Goal: Task Accomplishment & Management: Manage account settings

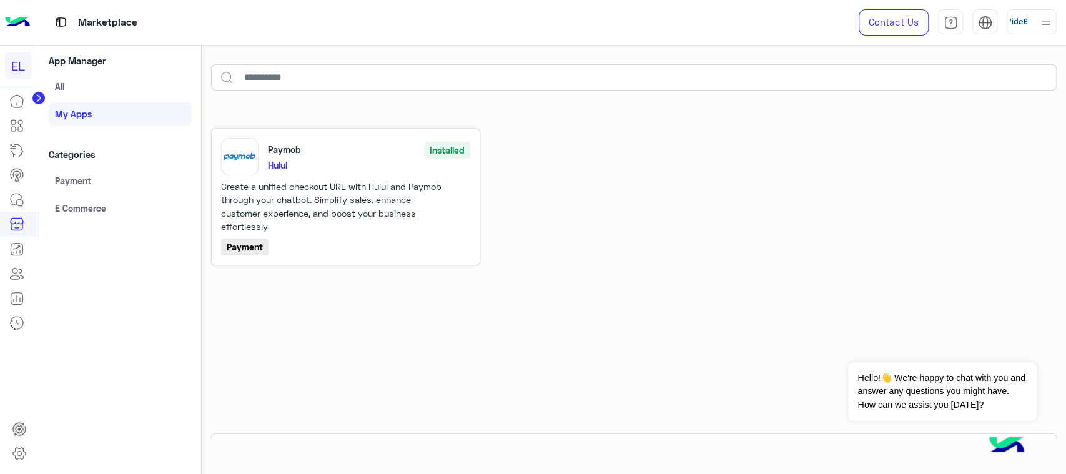
click at [155, 82] on link "All" at bounding box center [120, 87] width 143 height 22
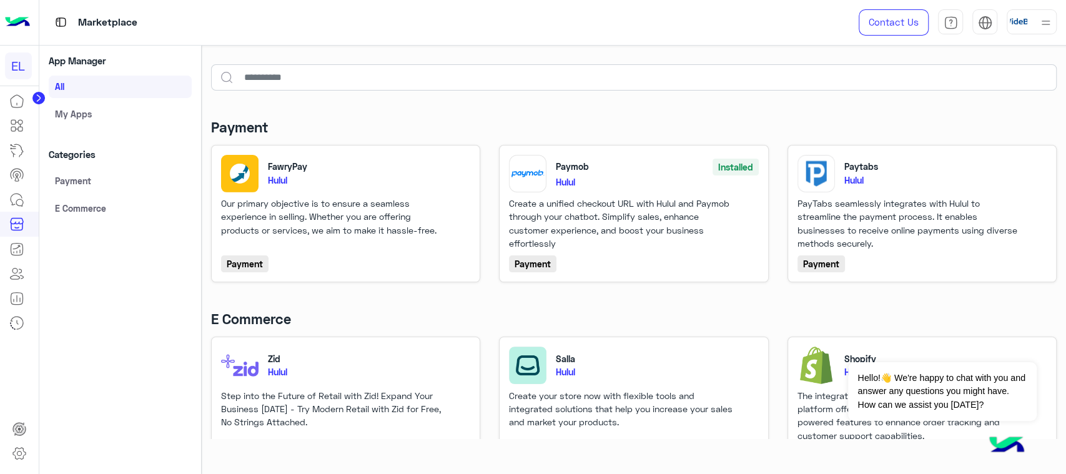
click at [142, 177] on link "Payment" at bounding box center [120, 180] width 143 height 22
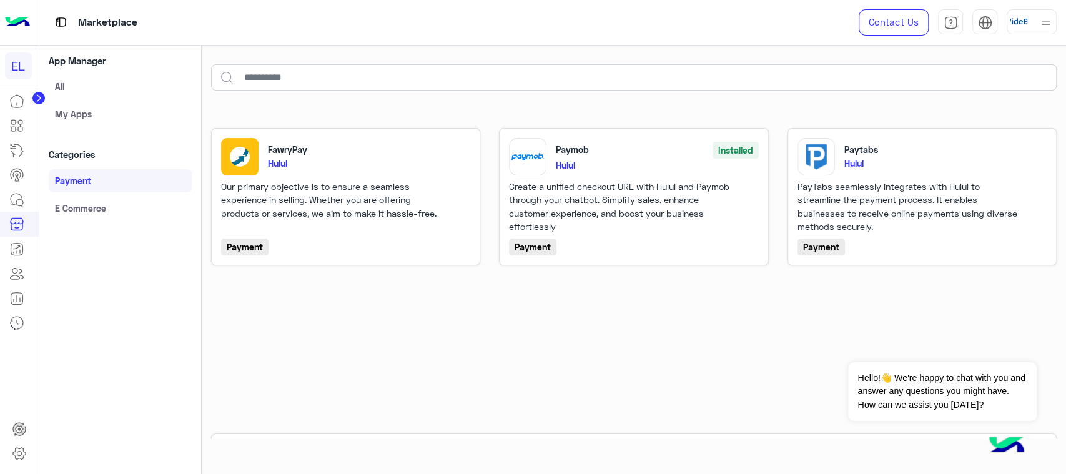
click at [142, 199] on link "E Commerce" at bounding box center [120, 208] width 143 height 22
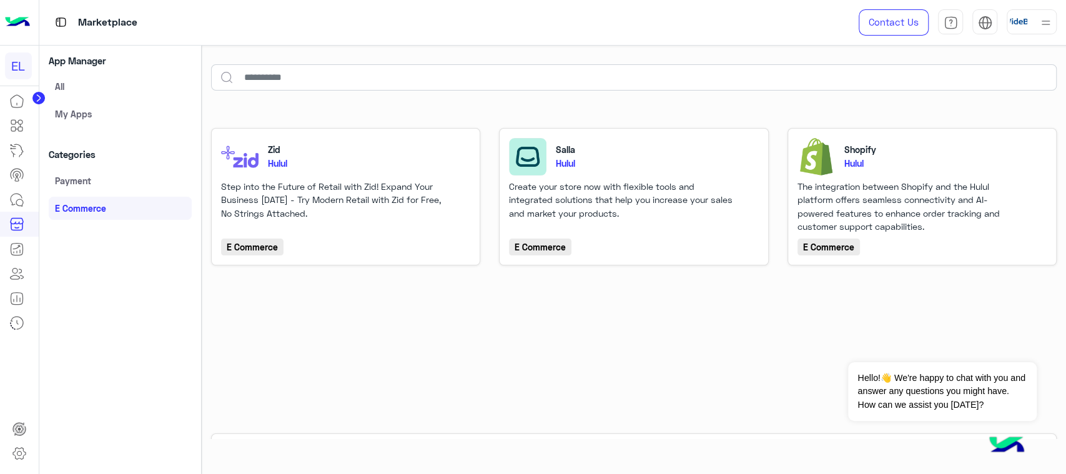
click at [147, 174] on link "Payment" at bounding box center [120, 180] width 143 height 22
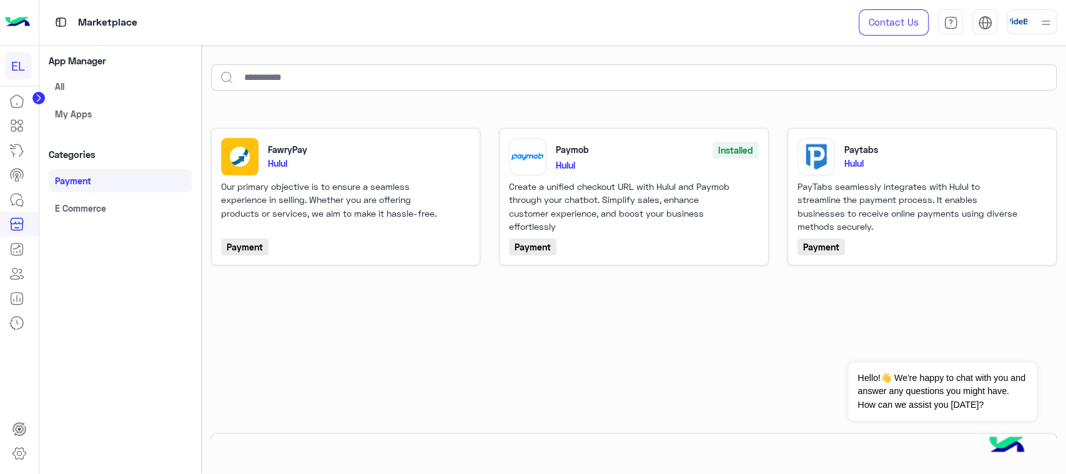
click at [150, 117] on link "My apps" at bounding box center [120, 113] width 143 height 22
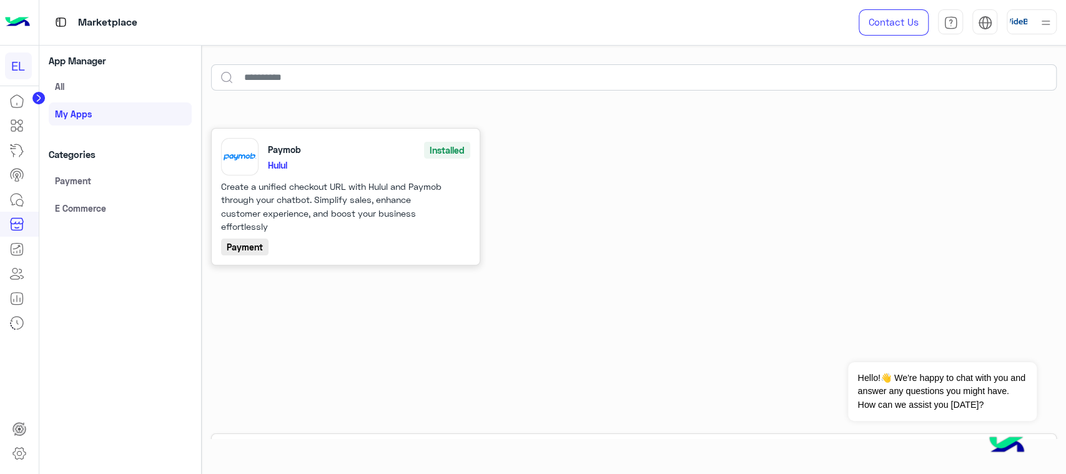
click at [449, 189] on link "Paymob Installed Hulul Create a unified checkout URL with Hulul and Paymob thro…" at bounding box center [346, 197] width 250 height 118
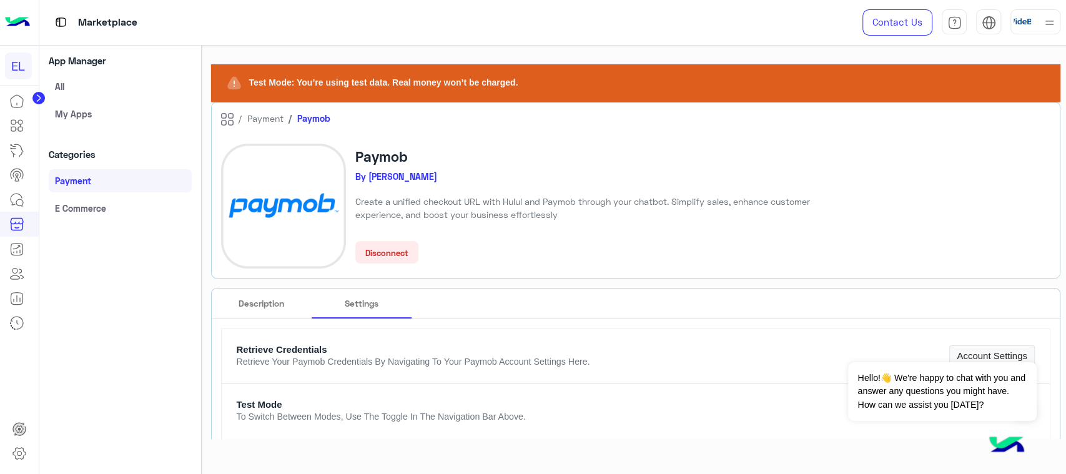
type input "*********"
type input "****"
type input "**********"
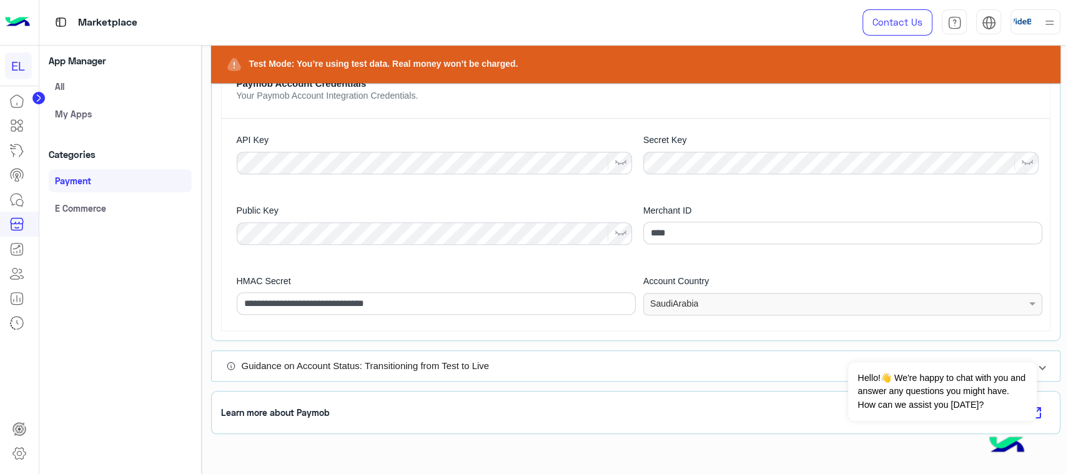
scroll to position [537, 0]
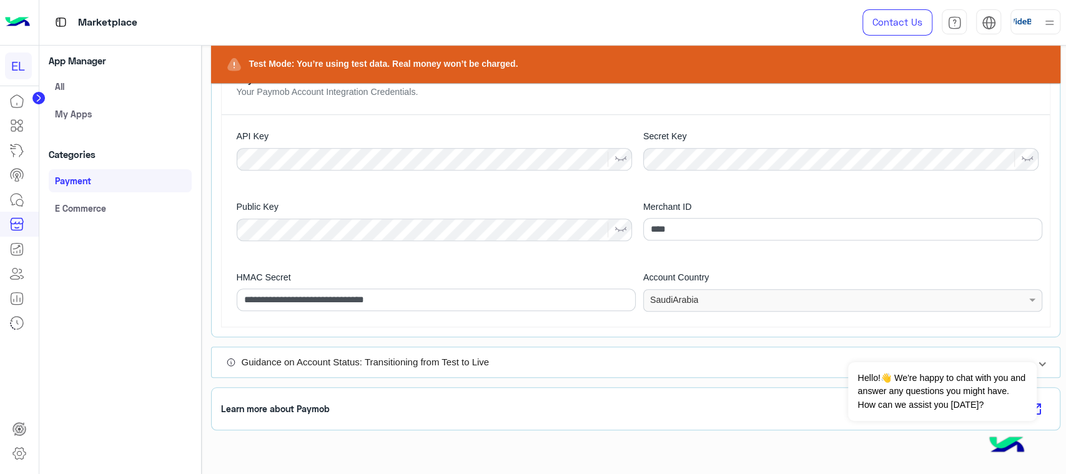
click at [566, 174] on div "API Key Secret Key" at bounding box center [636, 150] width 828 height 71
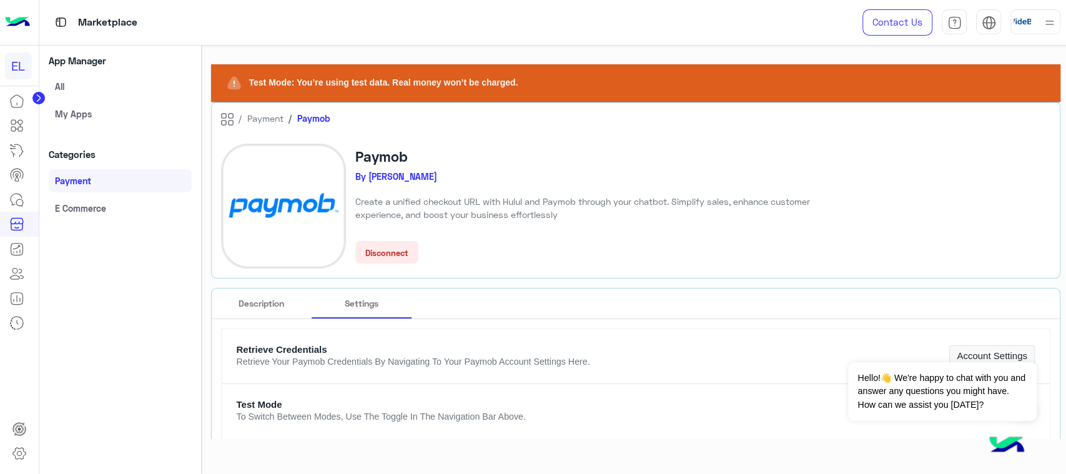
scroll to position [0, 0]
click at [15, 132] on icon at bounding box center [16, 125] width 15 height 15
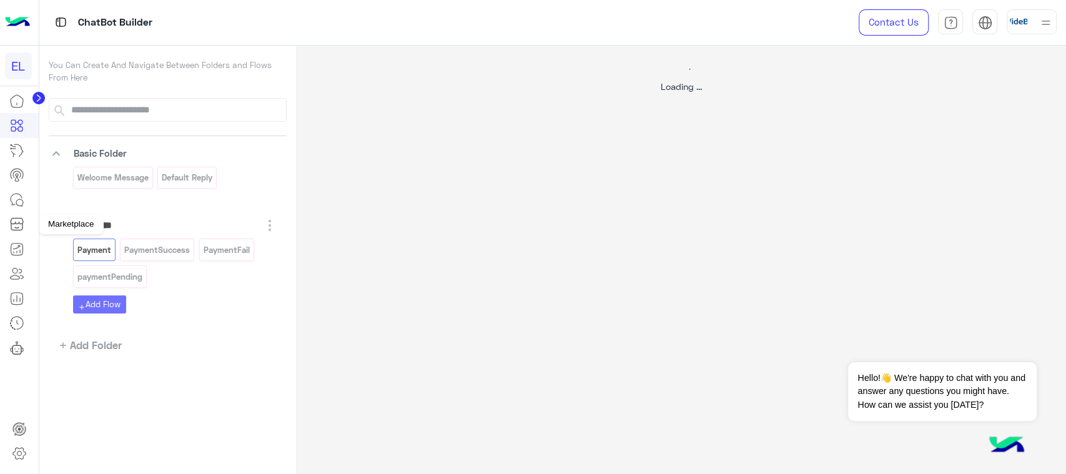
select select "****"
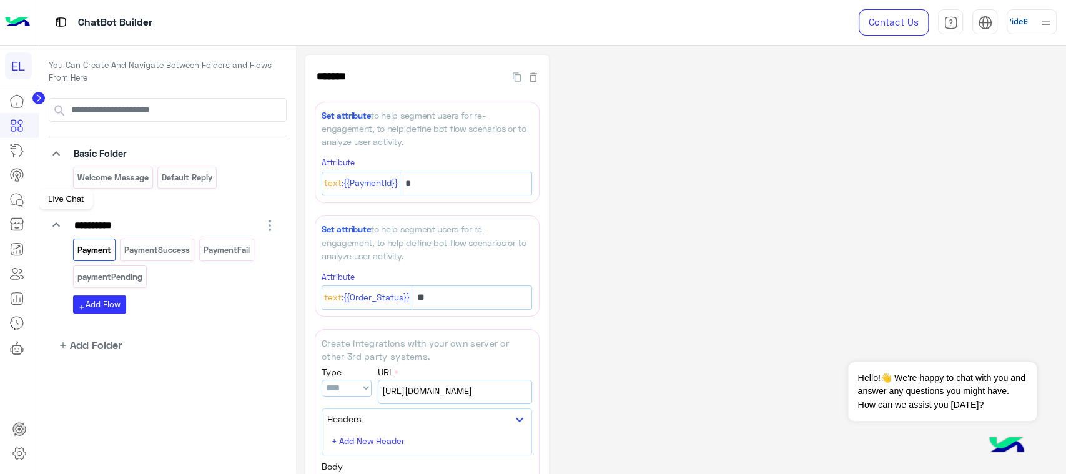
click at [21, 201] on icon at bounding box center [16, 199] width 15 height 15
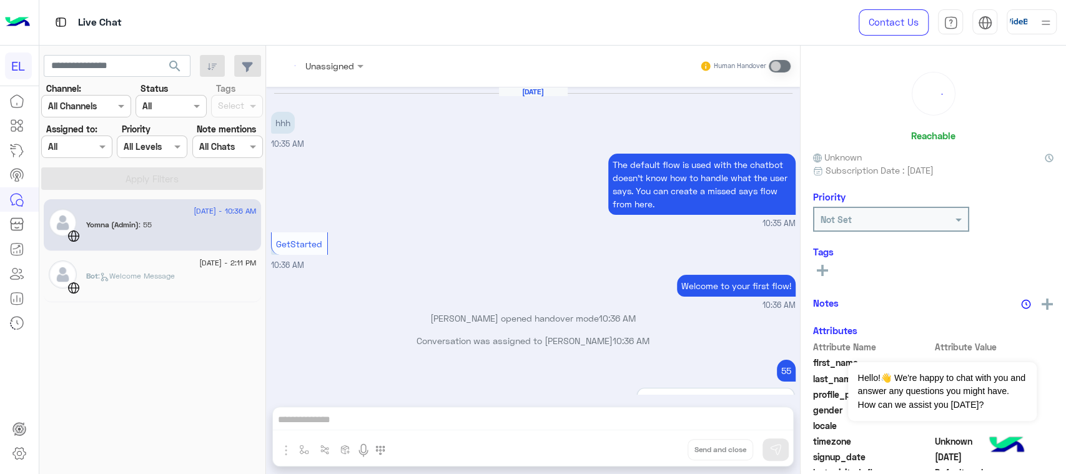
scroll to position [248, 0]
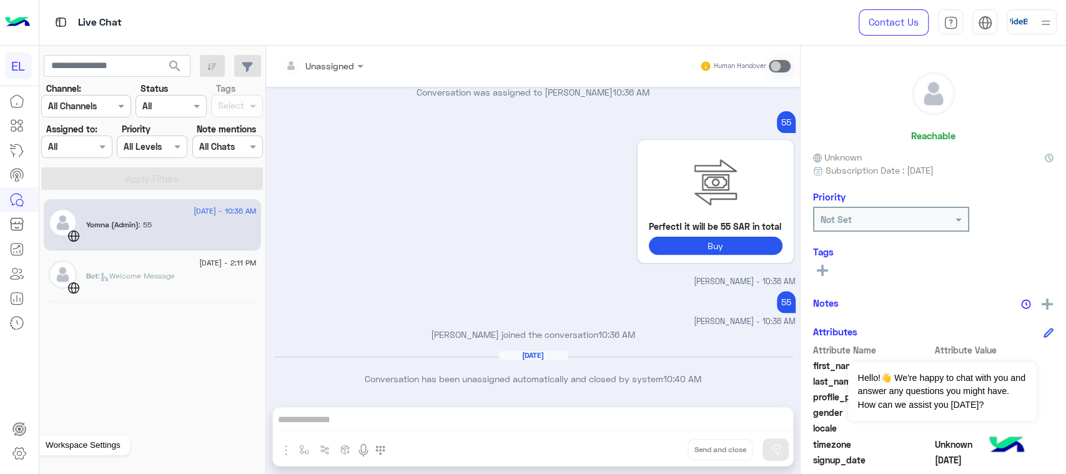
click at [23, 446] on icon at bounding box center [19, 453] width 15 height 15
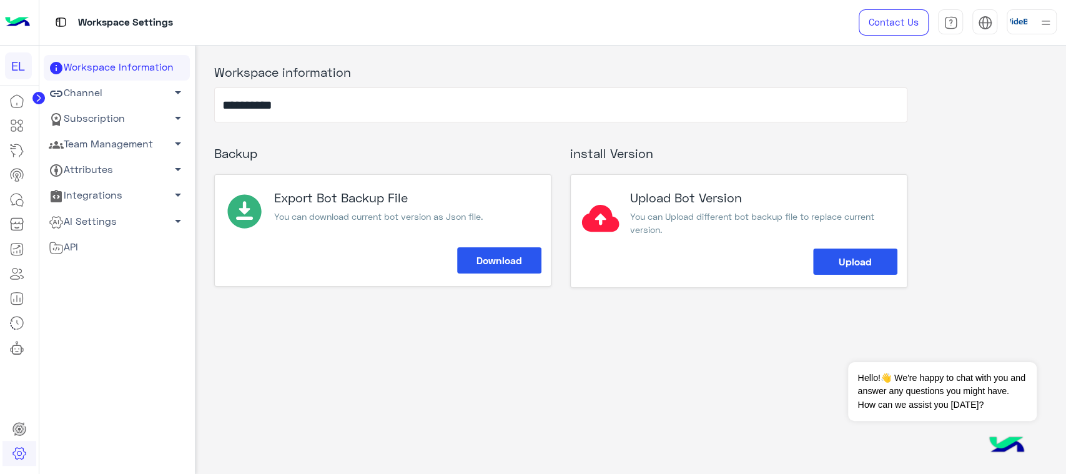
click at [178, 136] on span "arrow_drop_down" at bounding box center [177, 143] width 15 height 15
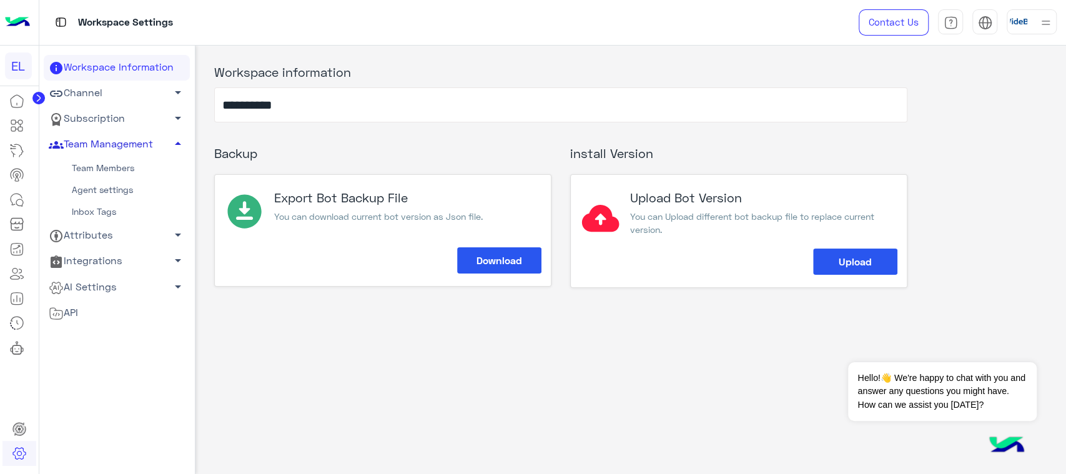
click at [145, 163] on link "Team Members" at bounding box center [117, 168] width 146 height 22
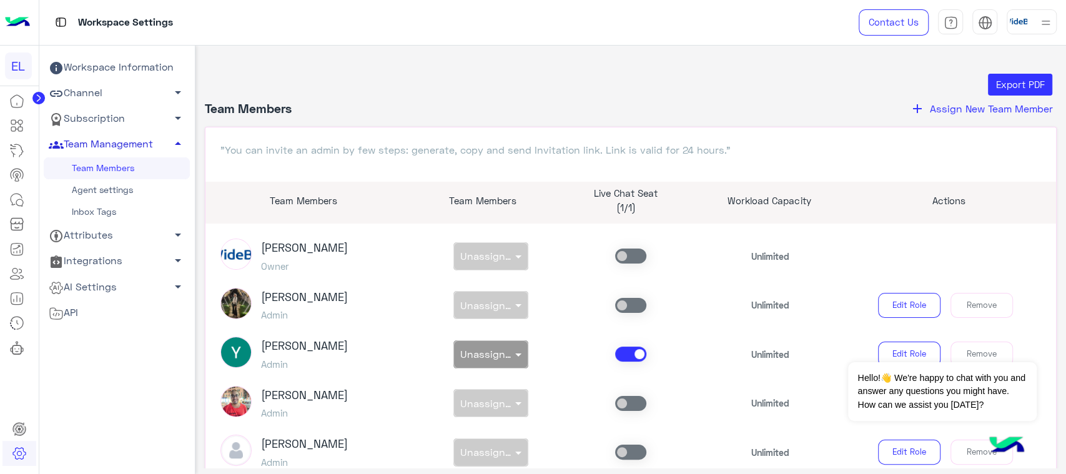
click at [635, 258] on span at bounding box center [630, 255] width 31 height 15
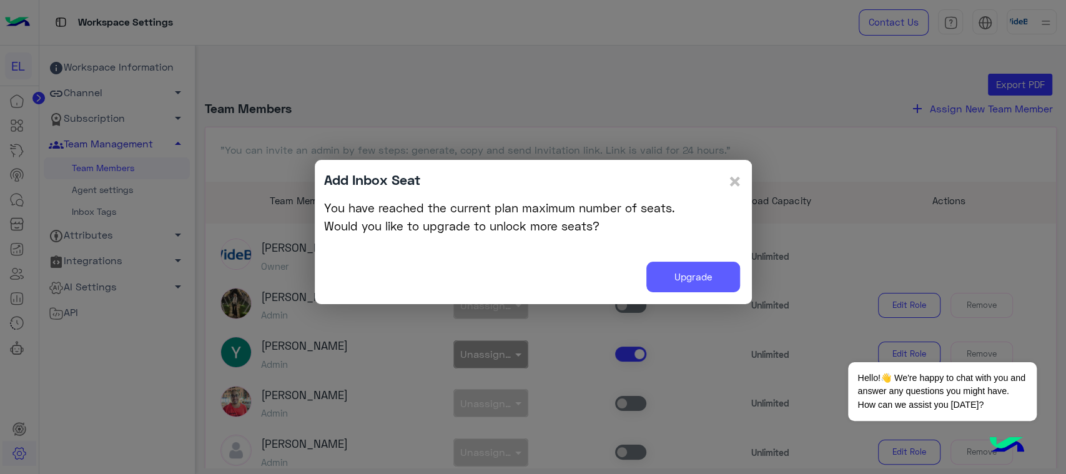
click at [677, 272] on link "Upgrade" at bounding box center [693, 277] width 94 height 31
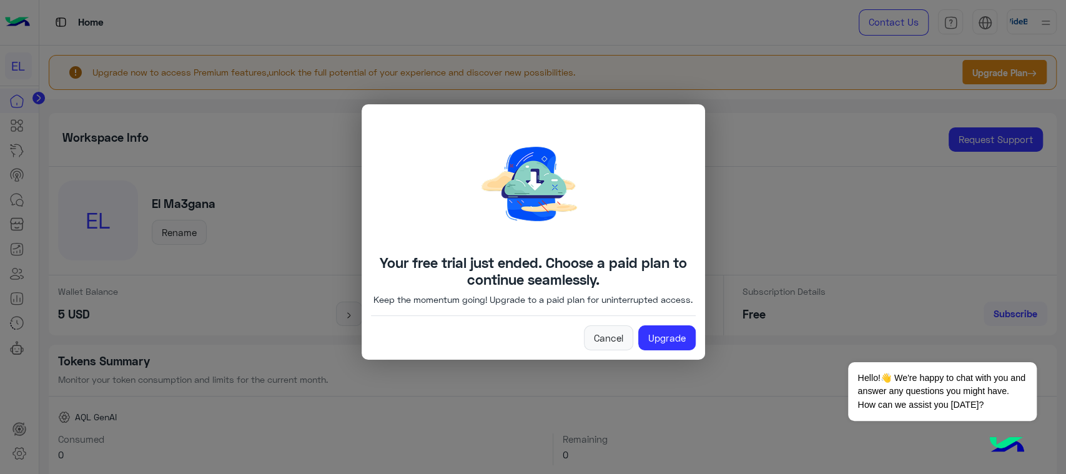
click at [602, 325] on div "Your free trial just ended. Choose a paid plan to continue seamlessly. Keep the…" at bounding box center [533, 232] width 325 height 236
click at [650, 349] on link "Upgrade" at bounding box center [666, 337] width 57 height 25
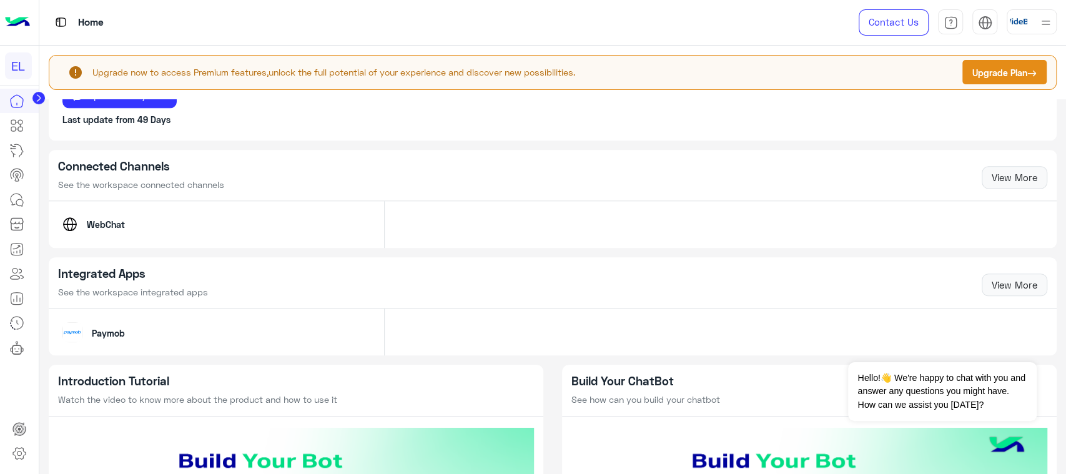
scroll to position [818, 0]
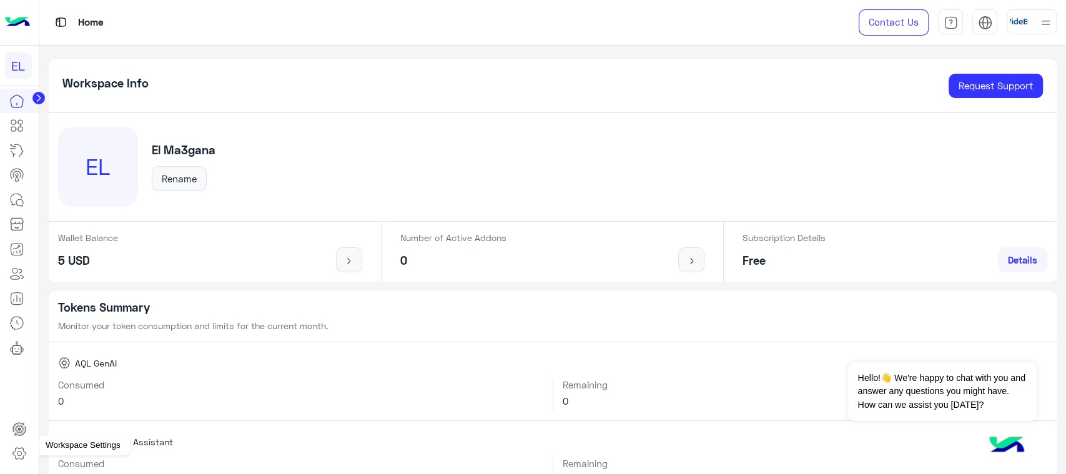
click at [19, 465] on link at bounding box center [19, 453] width 34 height 25
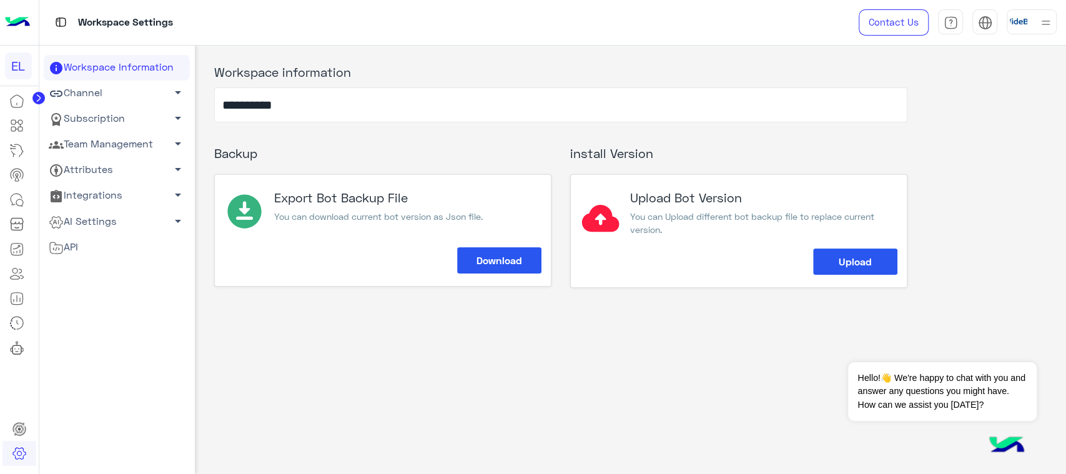
click at [171, 139] on span "arrow_drop_down" at bounding box center [177, 143] width 15 height 15
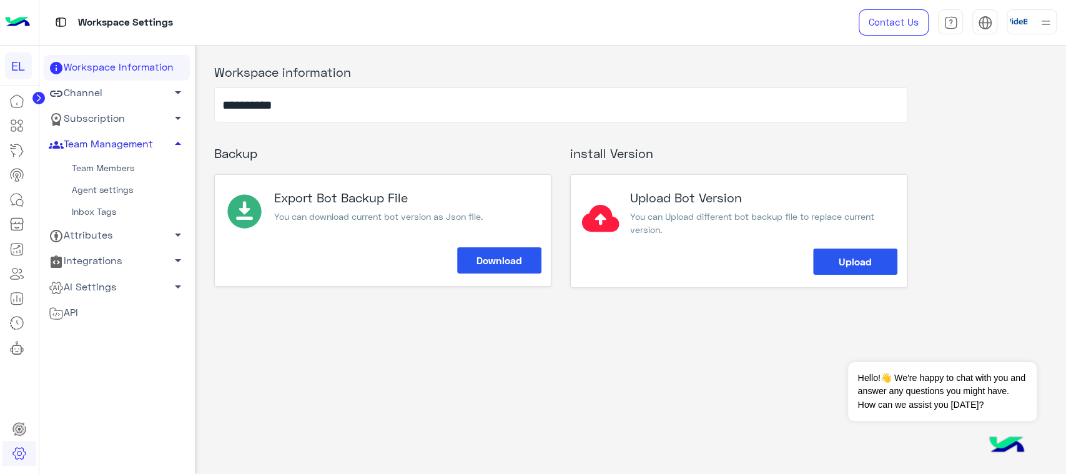
click at [142, 170] on link "Team Members" at bounding box center [117, 168] width 146 height 22
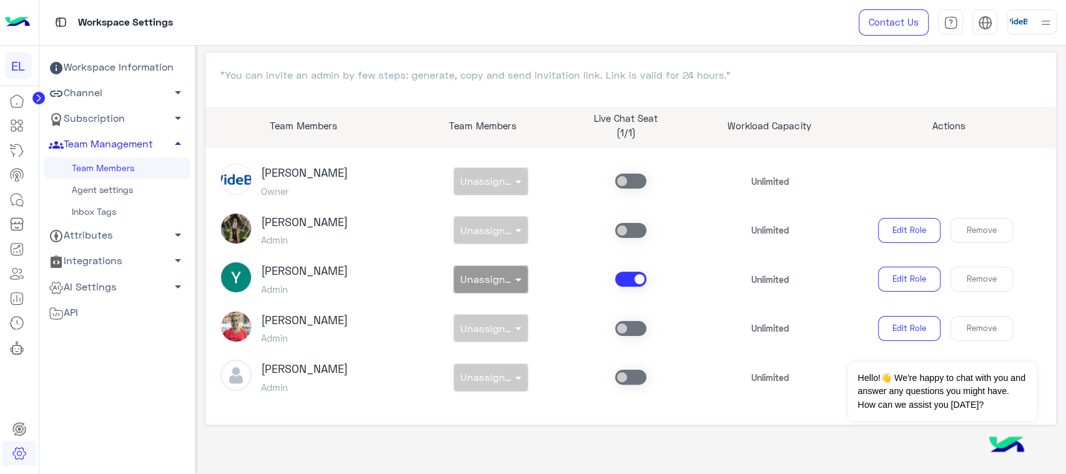
scroll to position [88, 0]
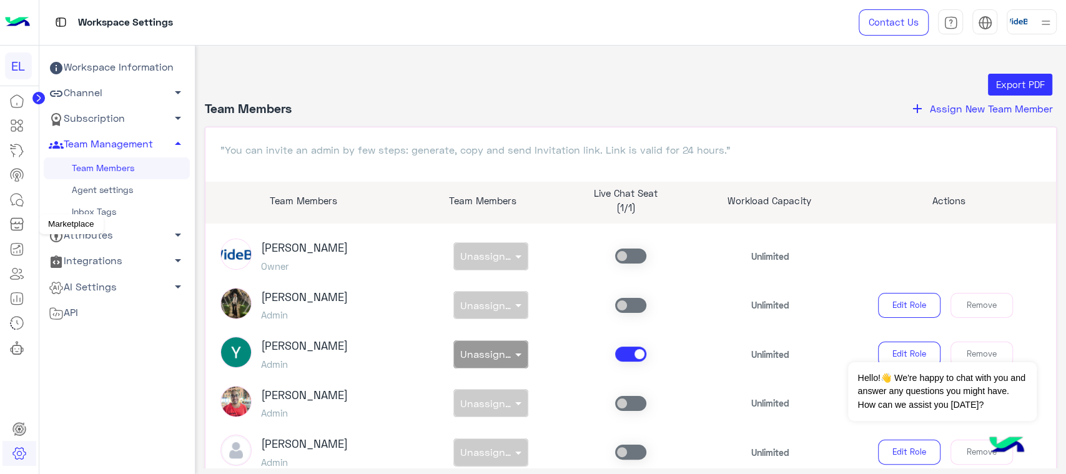
click at [5, 227] on link at bounding box center [17, 224] width 34 height 25
click at [626, 262] on span at bounding box center [630, 255] width 31 height 15
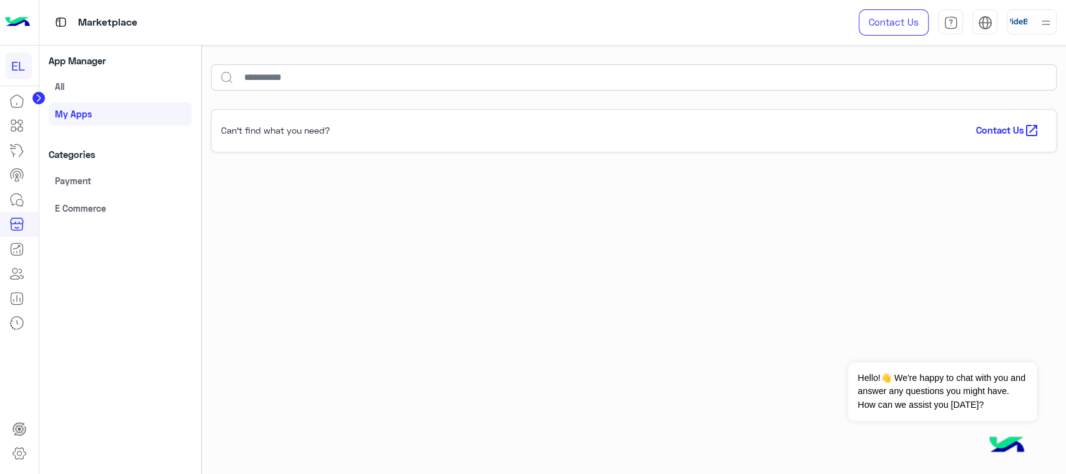
click at [634, 351] on div "Can’t find what you need? Contact Us open_in_new" at bounding box center [634, 293] width 865 height 386
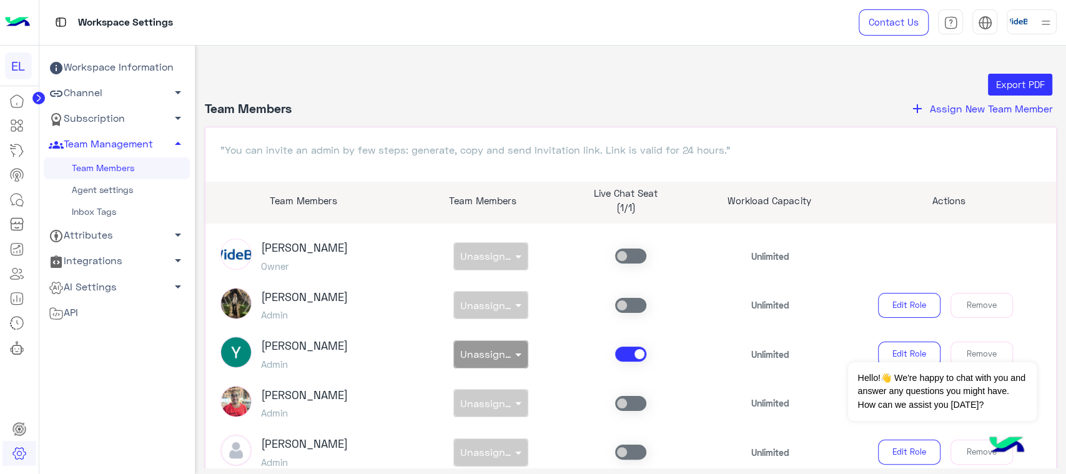
click at [958, 104] on span "Assign New Team Member" at bounding box center [991, 108] width 123 height 12
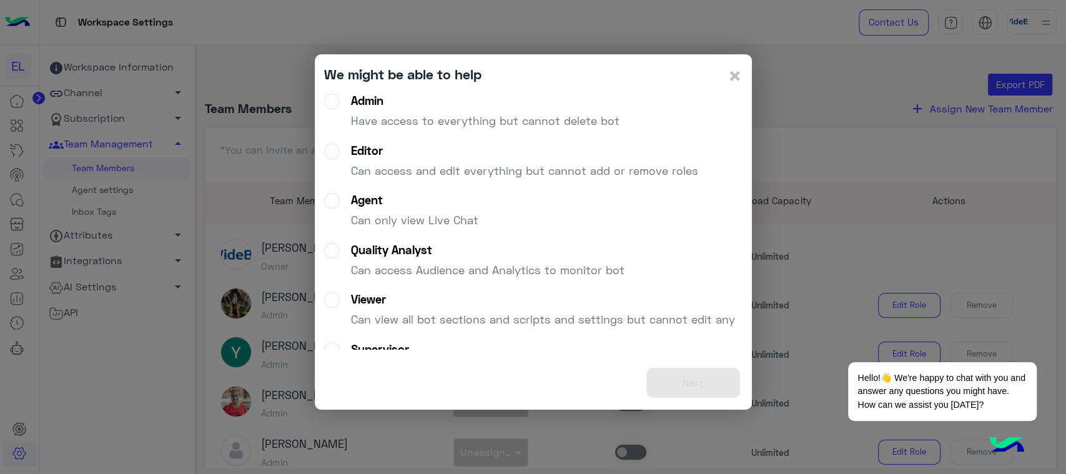
click at [572, 125] on p "Have access to everything but cannot delete bot" at bounding box center [485, 120] width 268 height 17
click at [674, 381] on button "Next" at bounding box center [693, 383] width 94 height 31
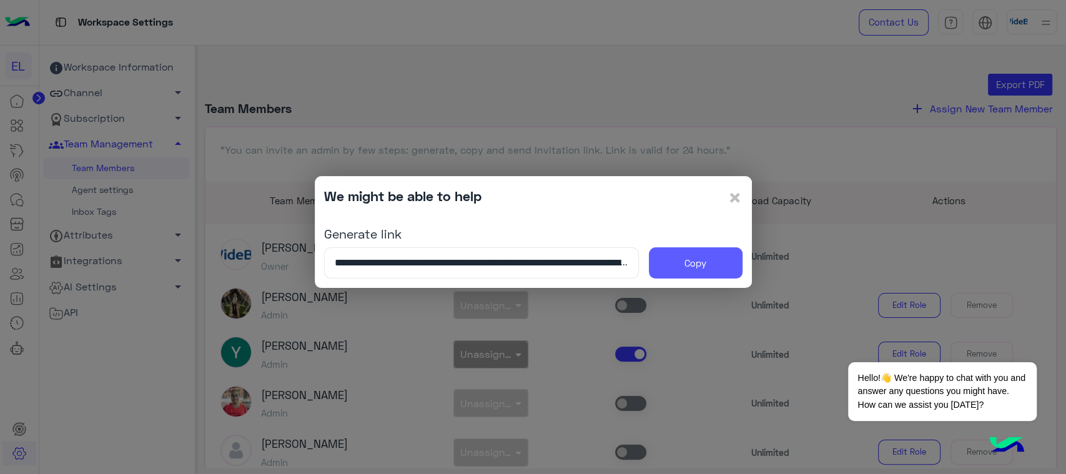
click at [732, 256] on button "Copy" at bounding box center [696, 262] width 94 height 31
click at [734, 198] on span "×" at bounding box center [734, 197] width 15 height 28
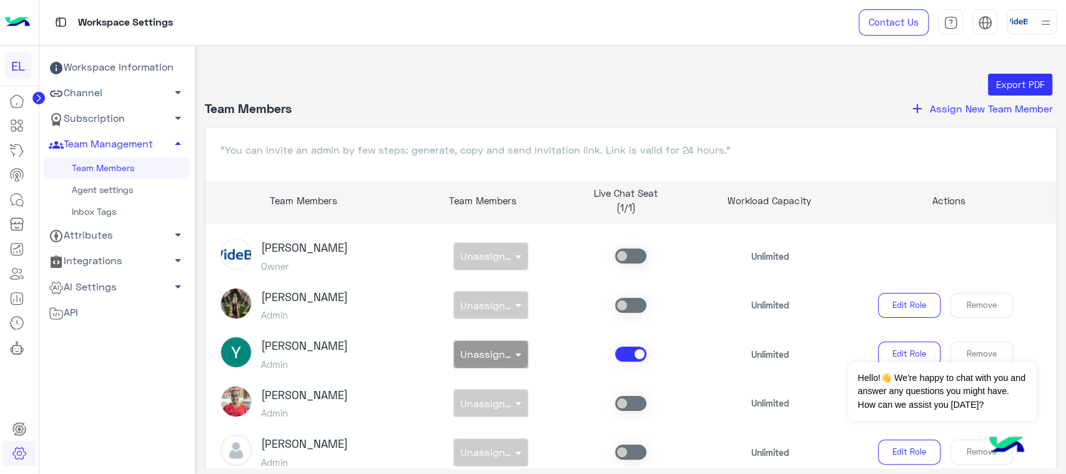
click at [630, 346] on span at bounding box center [630, 353] width 31 height 15
click at [624, 355] on span at bounding box center [630, 353] width 31 height 15
click at [635, 252] on span at bounding box center [630, 255] width 31 height 15
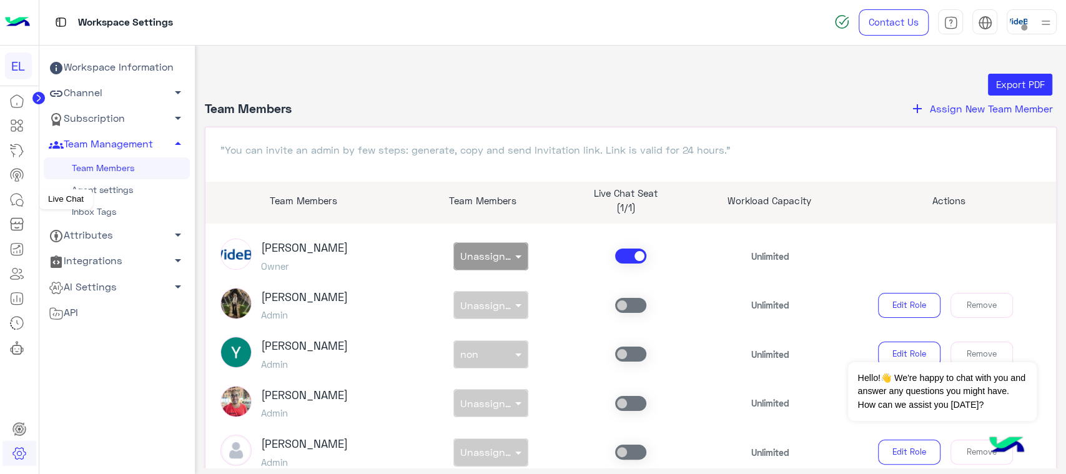
click at [22, 195] on icon at bounding box center [16, 199] width 15 height 15
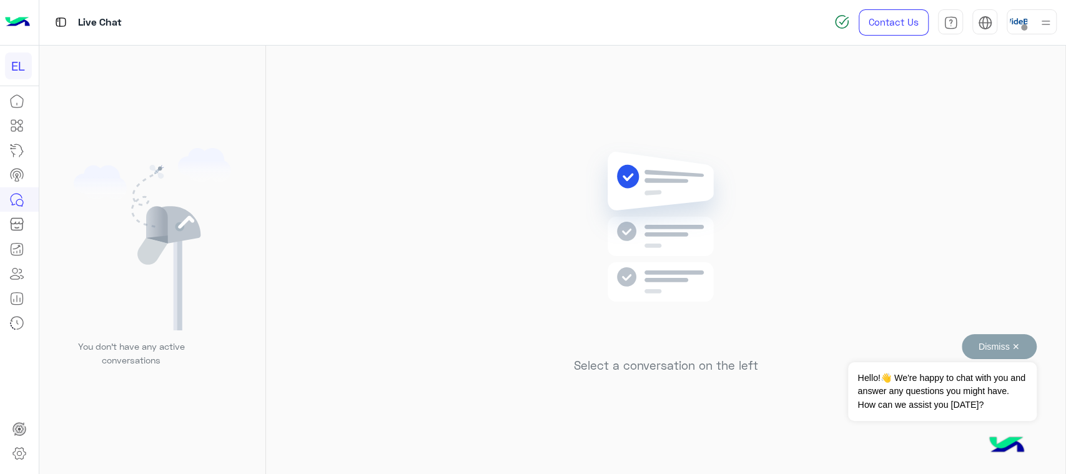
click at [992, 350] on button "Dismiss ✕" at bounding box center [998, 346] width 75 height 25
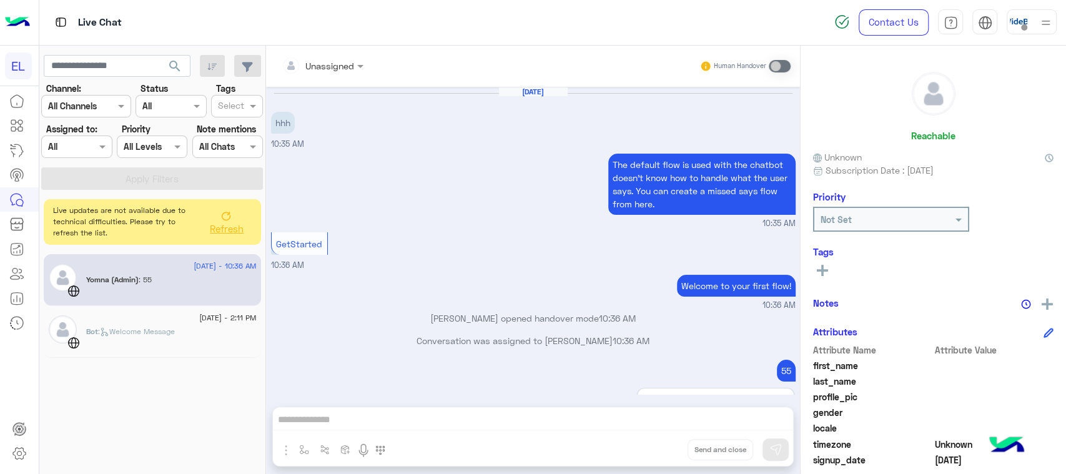
scroll to position [248, 0]
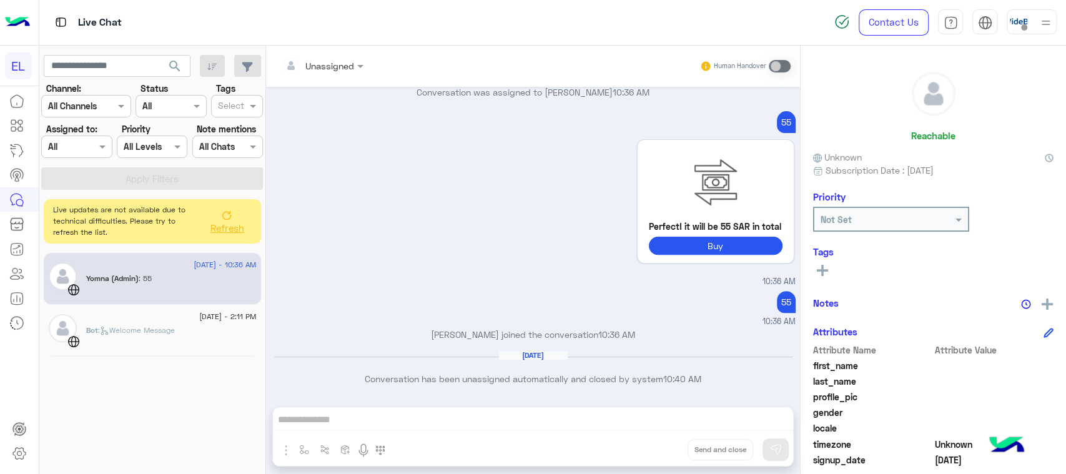
click at [225, 213] on icon at bounding box center [227, 215] width 10 height 10
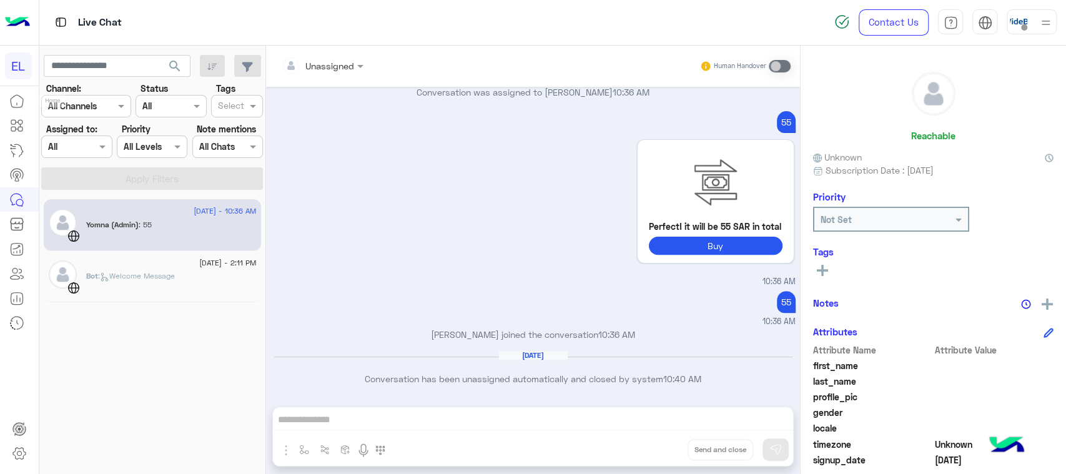
click at [17, 101] on icon at bounding box center [16, 101] width 15 height 15
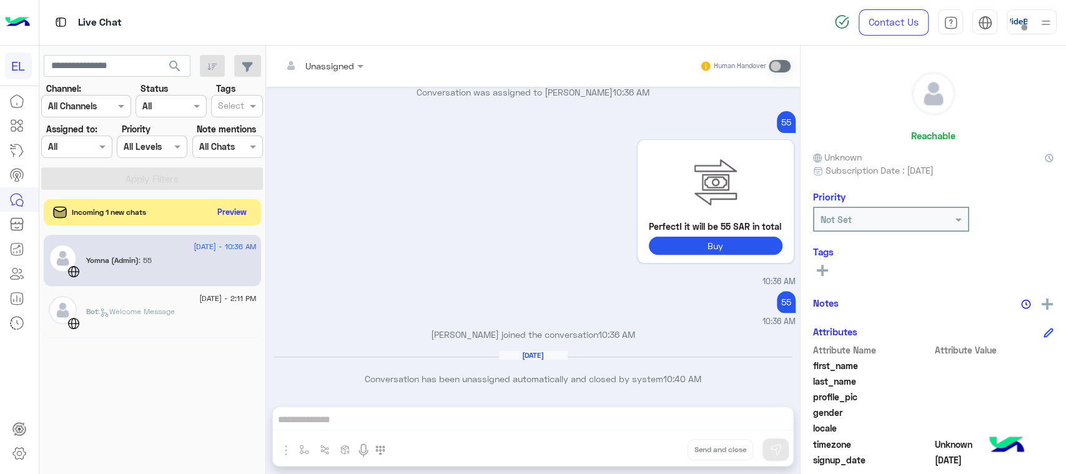
click at [225, 210] on button "Preview" at bounding box center [232, 212] width 39 height 17
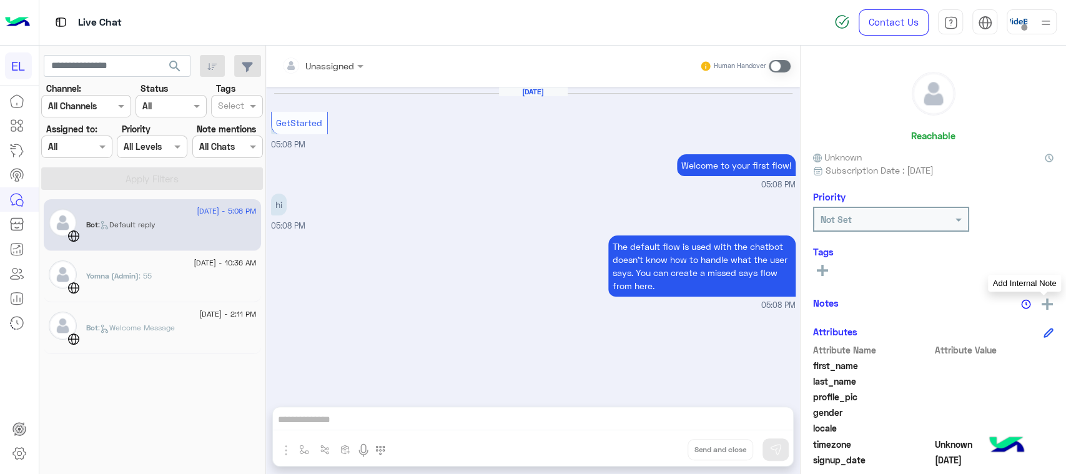
click at [1041, 302] on img at bounding box center [1046, 303] width 11 height 11
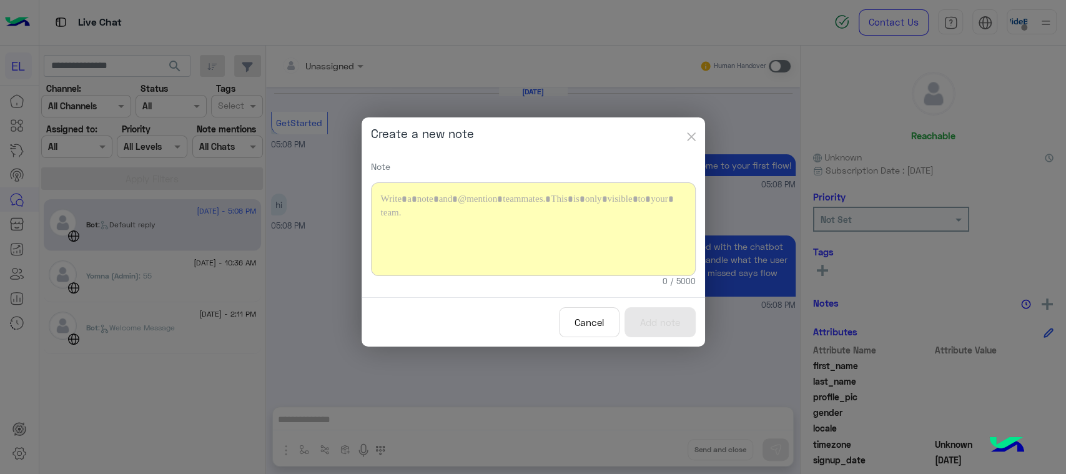
click at [690, 139] on img "button" at bounding box center [691, 136] width 9 height 9
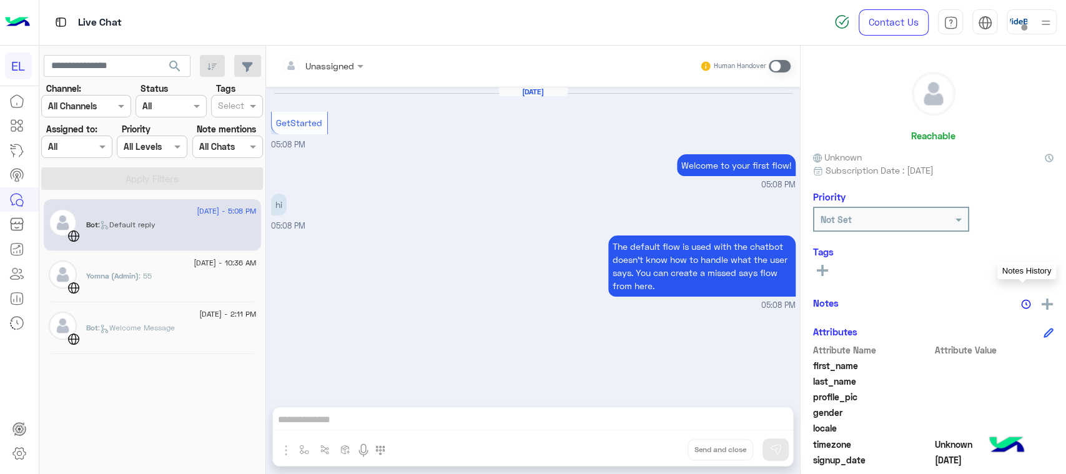
click at [1024, 302] on img at bounding box center [1026, 304] width 10 height 10
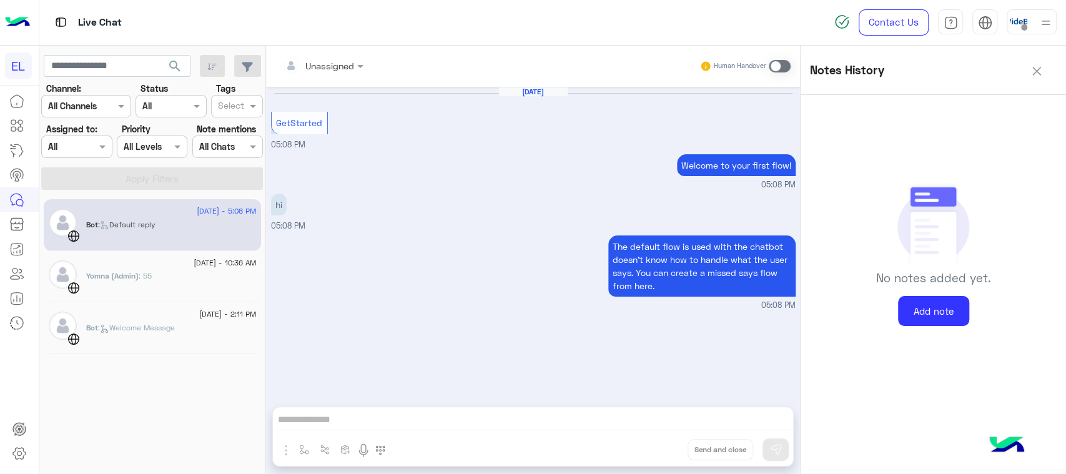
click at [1036, 67] on img at bounding box center [1036, 71] width 9 height 9
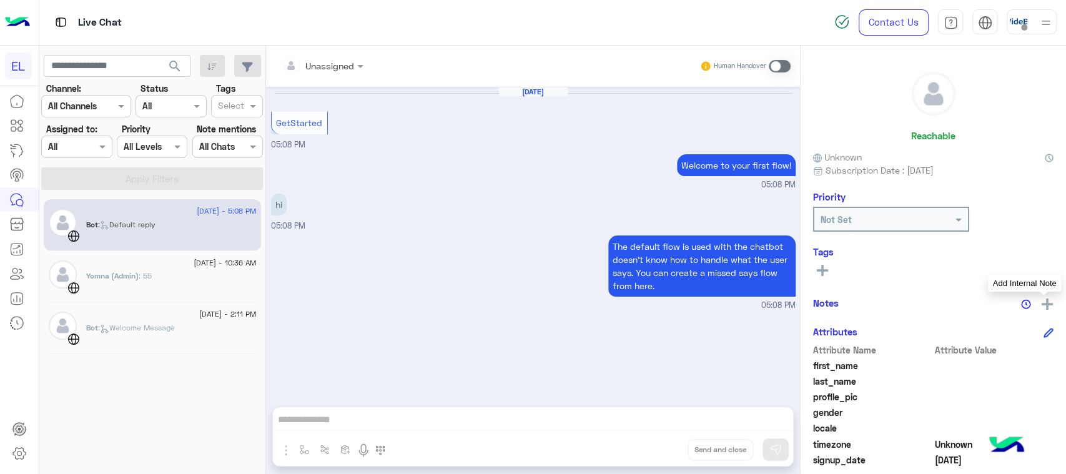
click at [1043, 302] on img at bounding box center [1046, 303] width 11 height 11
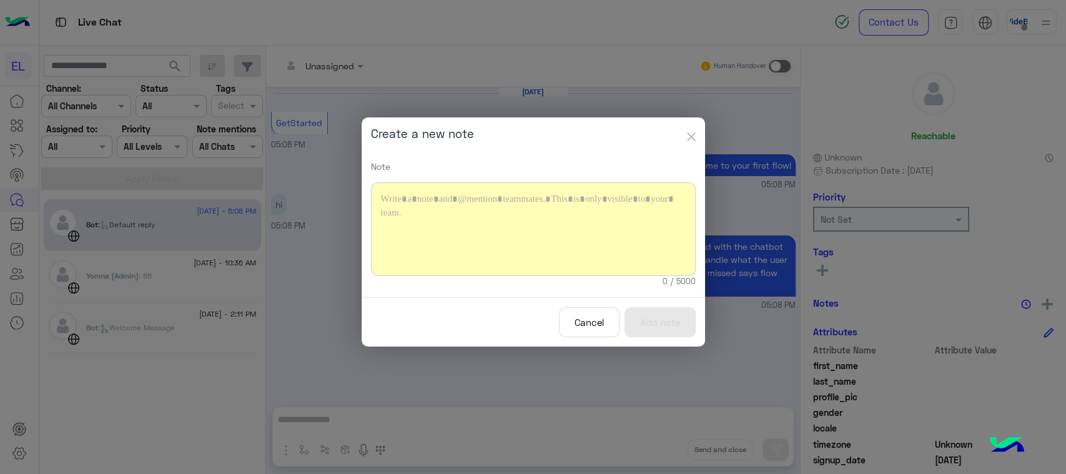
click at [692, 140] on img "button" at bounding box center [691, 136] width 9 height 9
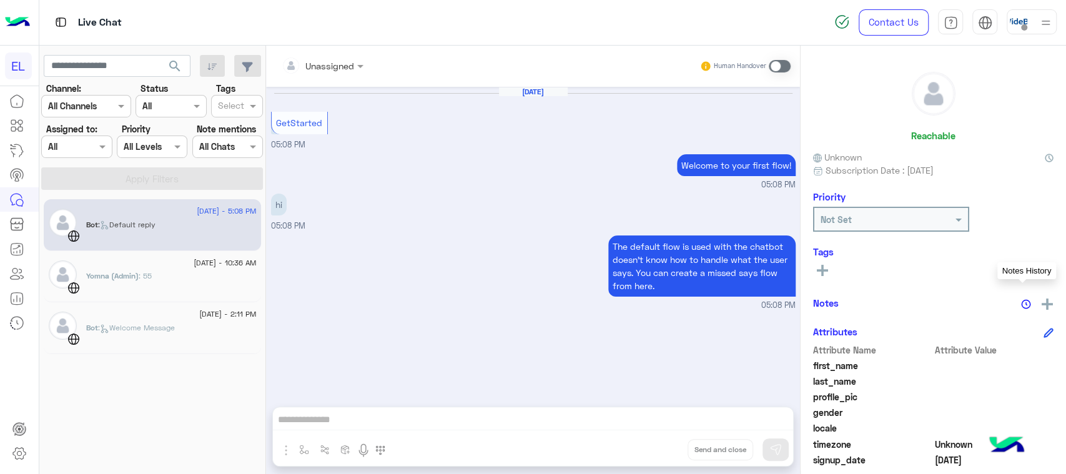
click at [1023, 306] on img at bounding box center [1026, 304] width 10 height 10
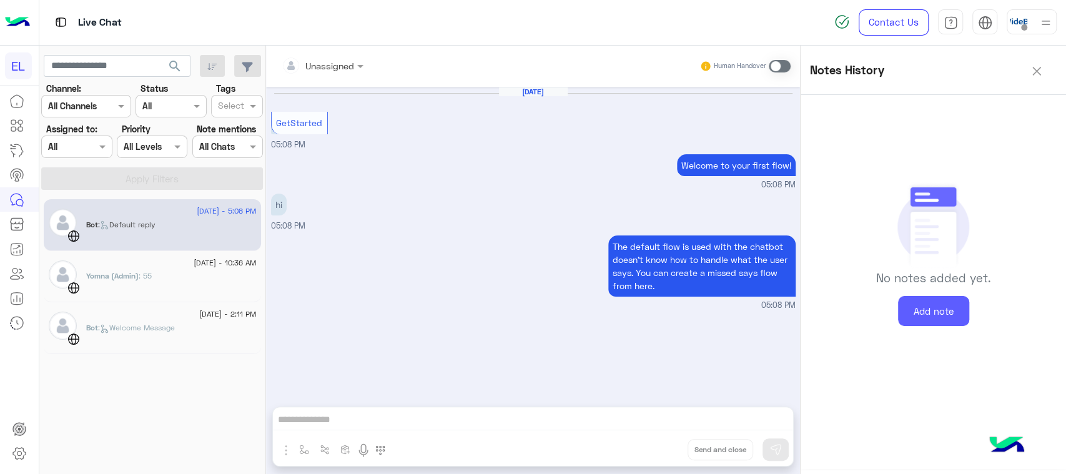
click at [929, 310] on button "Add note" at bounding box center [933, 311] width 71 height 31
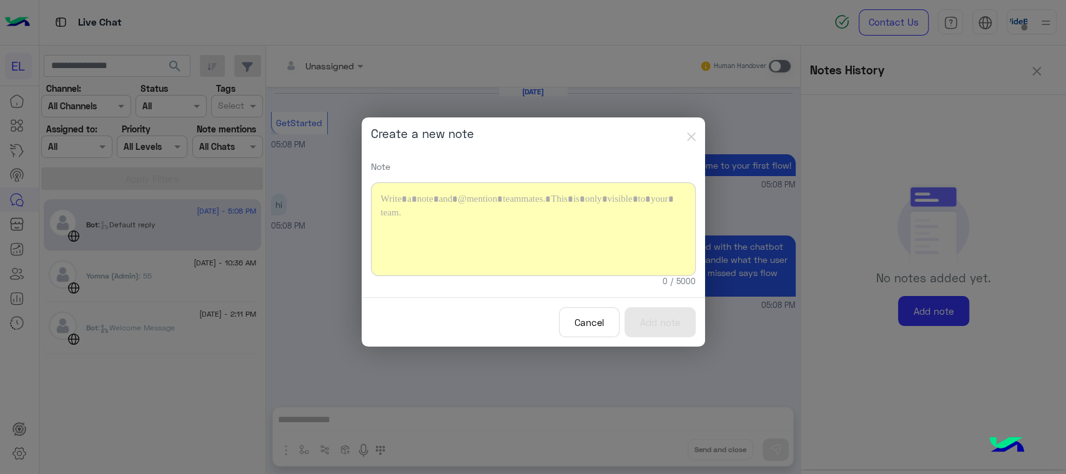
click at [536, 233] on div at bounding box center [533, 229] width 325 height 94
click at [656, 330] on button "Add note" at bounding box center [659, 322] width 71 height 31
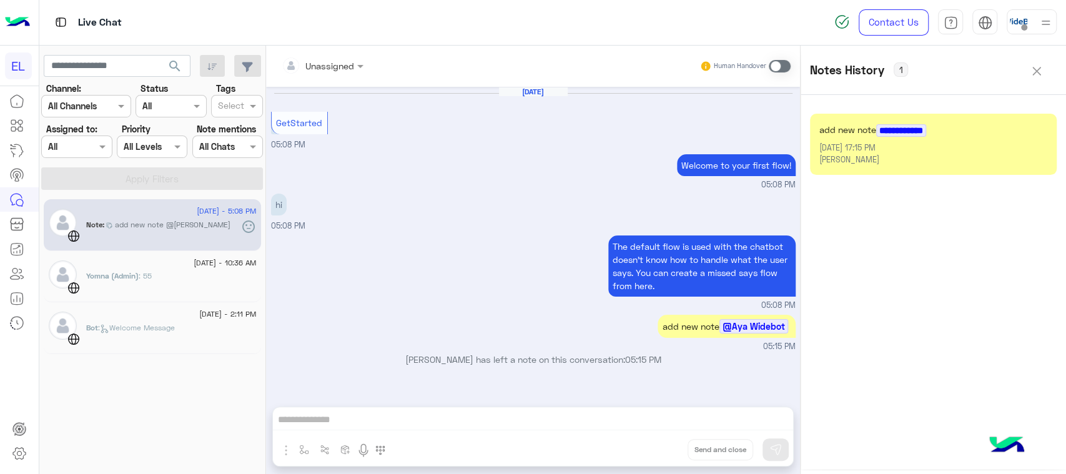
click at [1036, 73] on img at bounding box center [1036, 71] width 9 height 9
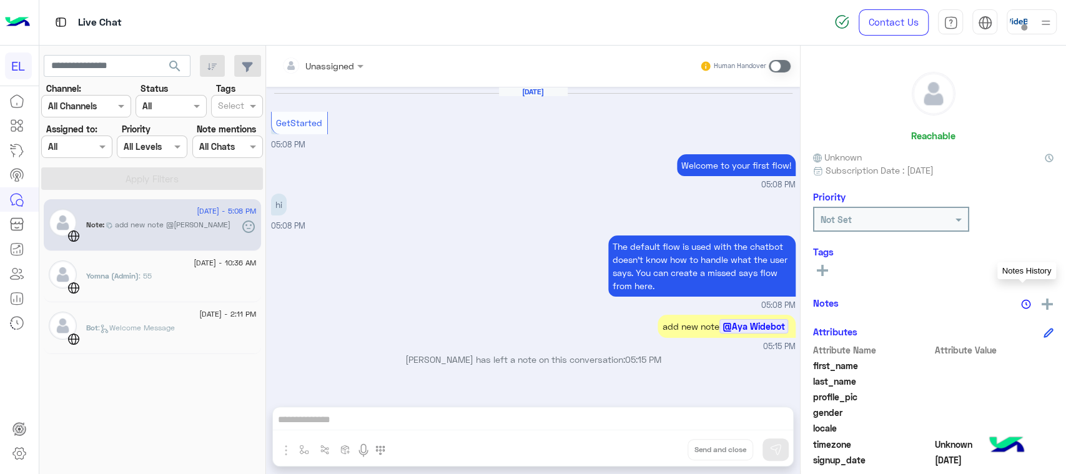
click at [228, 152] on div at bounding box center [227, 146] width 69 height 14
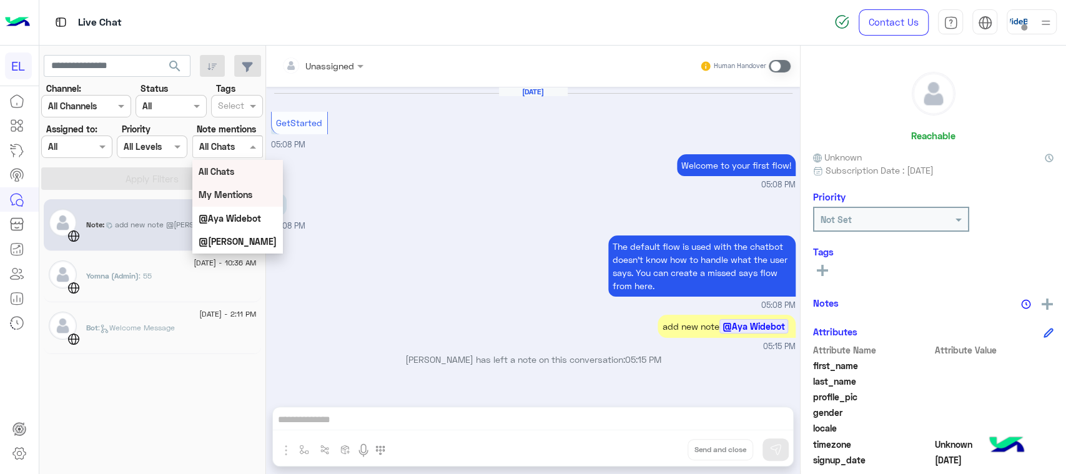
click at [250, 202] on div "My Mentions" at bounding box center [237, 194] width 91 height 23
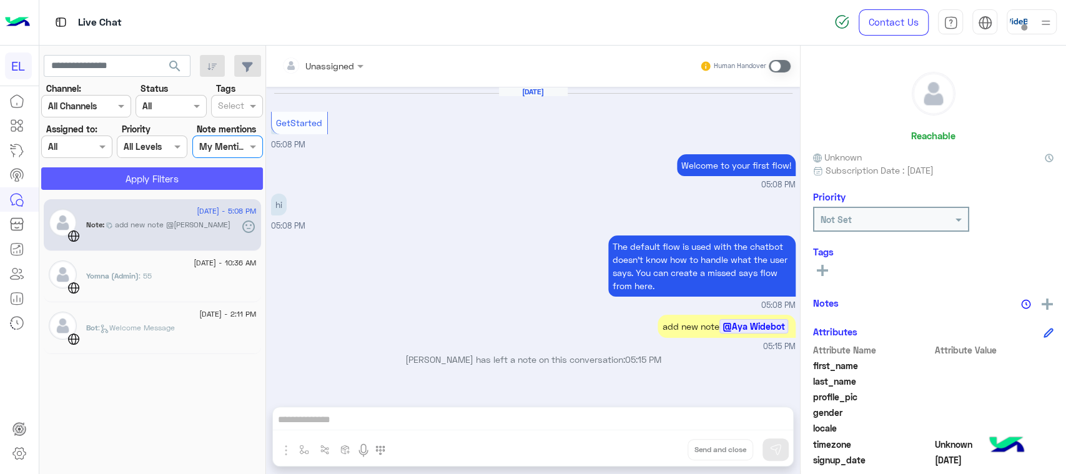
click at [240, 179] on button "Apply Filters" at bounding box center [152, 178] width 222 height 22
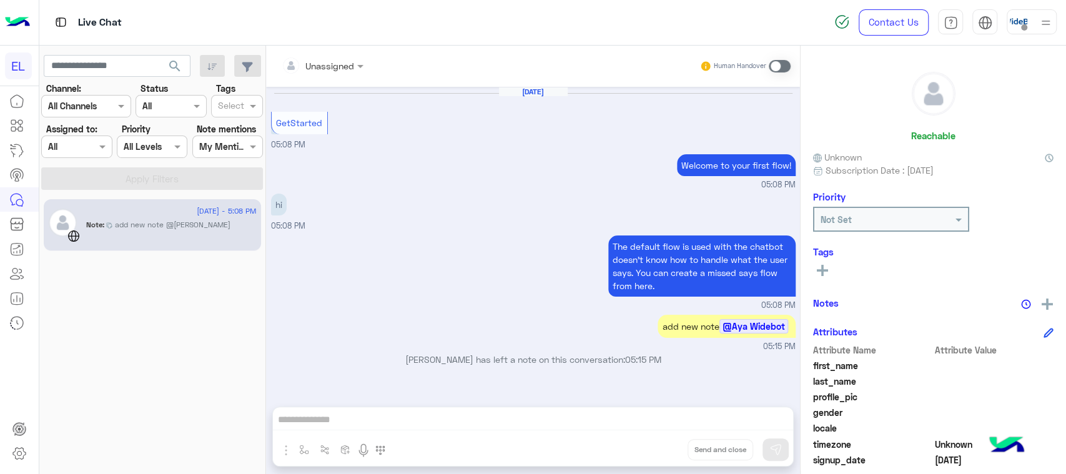
click at [242, 150] on div at bounding box center [227, 146] width 69 height 14
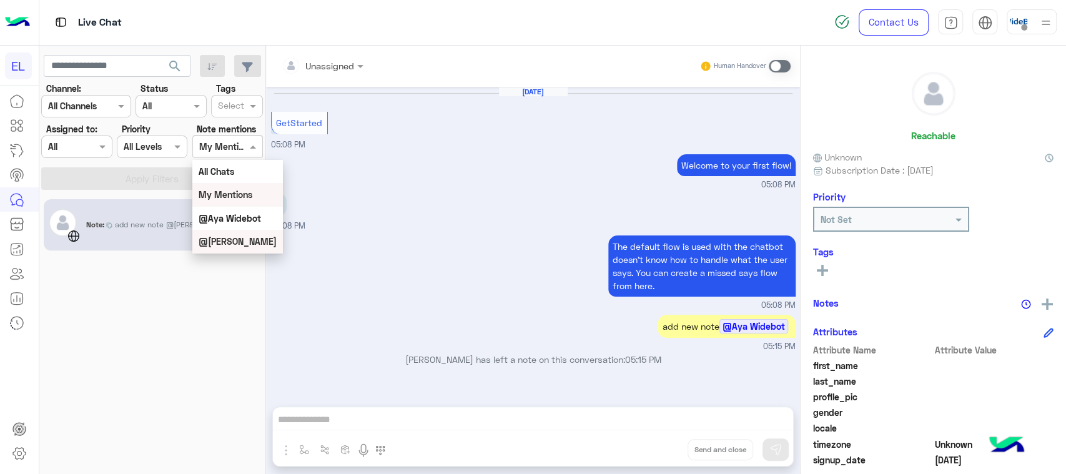
click at [245, 243] on b "@Nadeen Mostafa" at bounding box center [238, 241] width 78 height 11
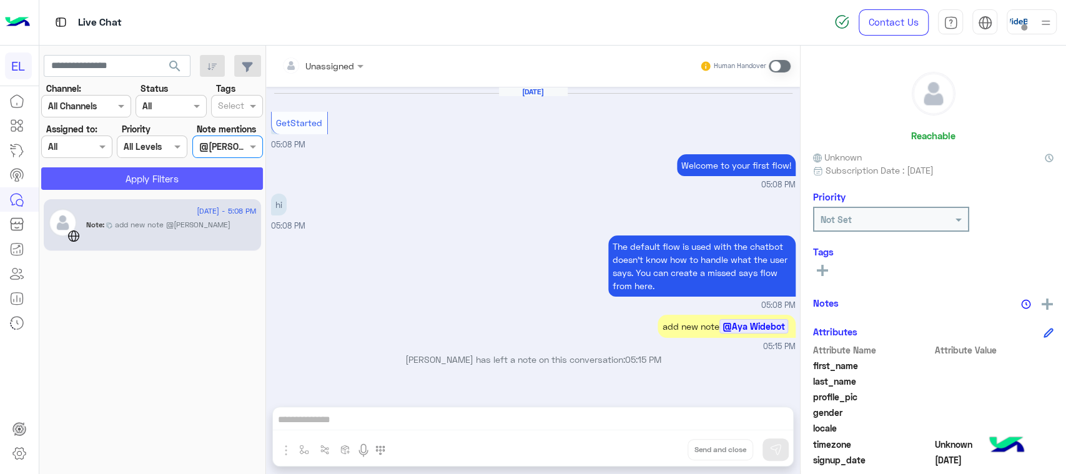
click at [223, 177] on button "Apply Filters" at bounding box center [152, 178] width 222 height 22
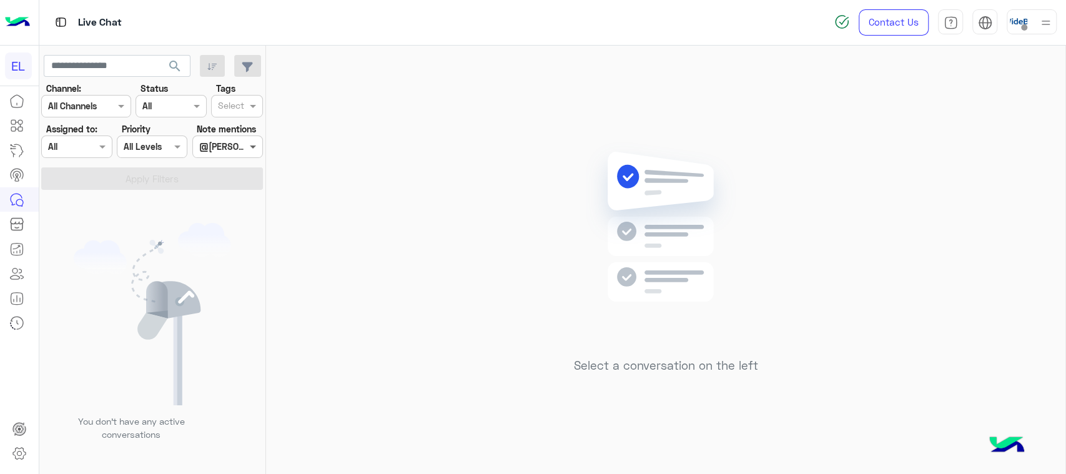
click at [250, 147] on span at bounding box center [255, 146] width 16 height 13
click at [246, 177] on div "All Chats" at bounding box center [237, 171] width 91 height 23
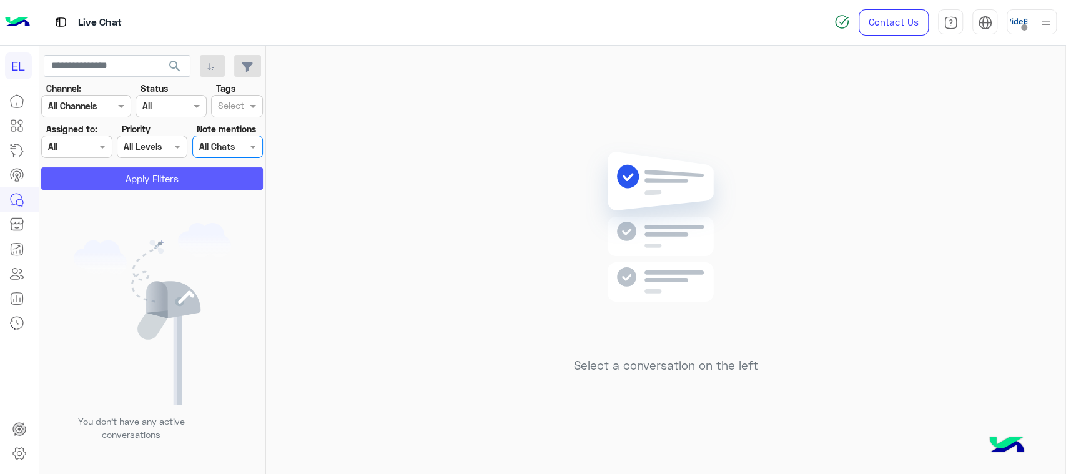
click at [246, 177] on button "Apply Filters" at bounding box center [152, 178] width 222 height 22
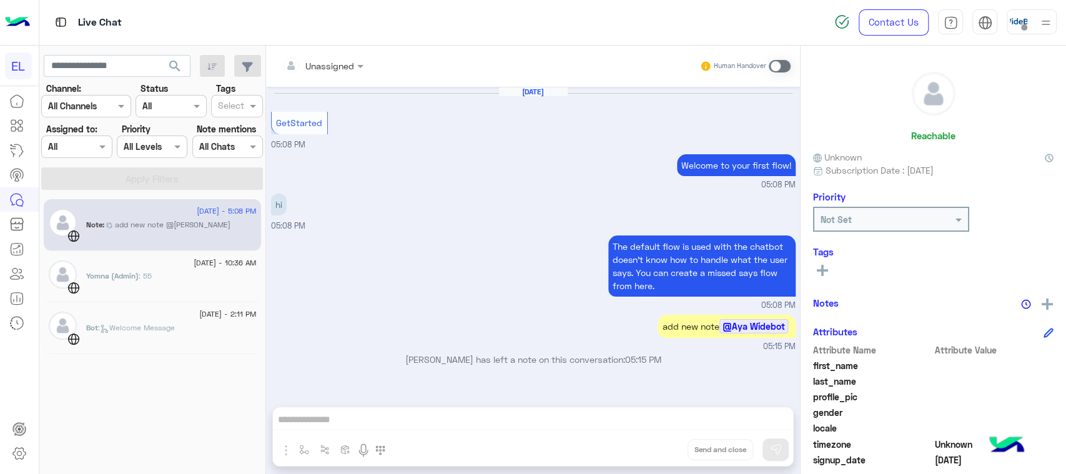
drag, startPoint x: 400, startPoint y: 360, endPoint x: 665, endPoint y: 360, distance: 264.7
click at [665, 360] on p "Aya Widebot has left a note on this conversation: 05:15 PM" at bounding box center [533, 359] width 524 height 13
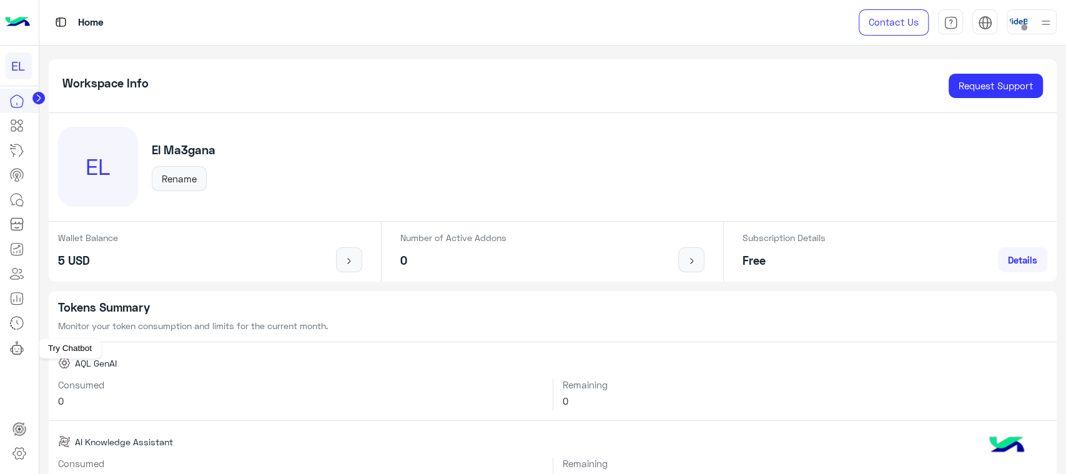
click at [19, 348] on icon at bounding box center [19, 348] width 0 height 1
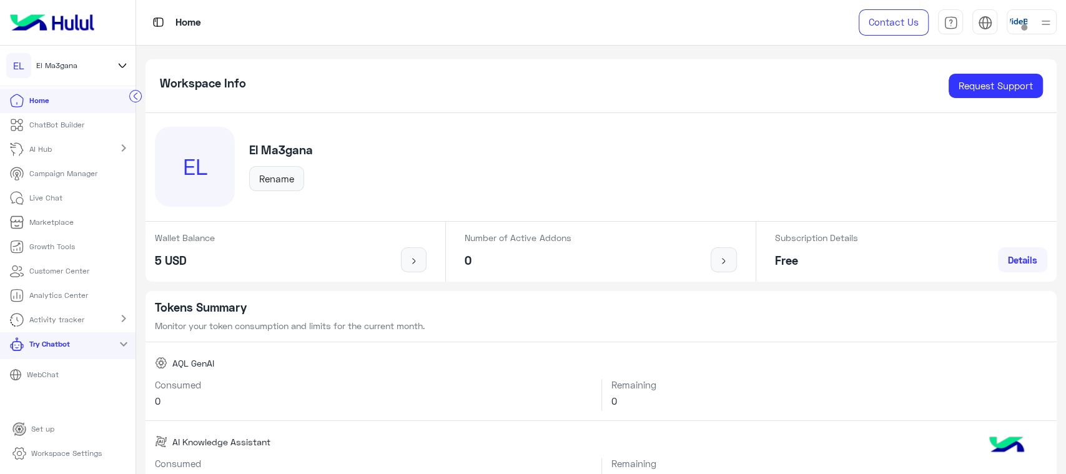
click at [28, 366] on link "WebChat" at bounding box center [67, 374] width 135 height 22
click at [84, 321] on link "Activity tracker" at bounding box center [49, 320] width 98 height 24
click at [72, 350] on link "Inbox Activity" at bounding box center [43, 344] width 87 height 24
click at [136, 97] on circle at bounding box center [136, 97] width 12 height 12
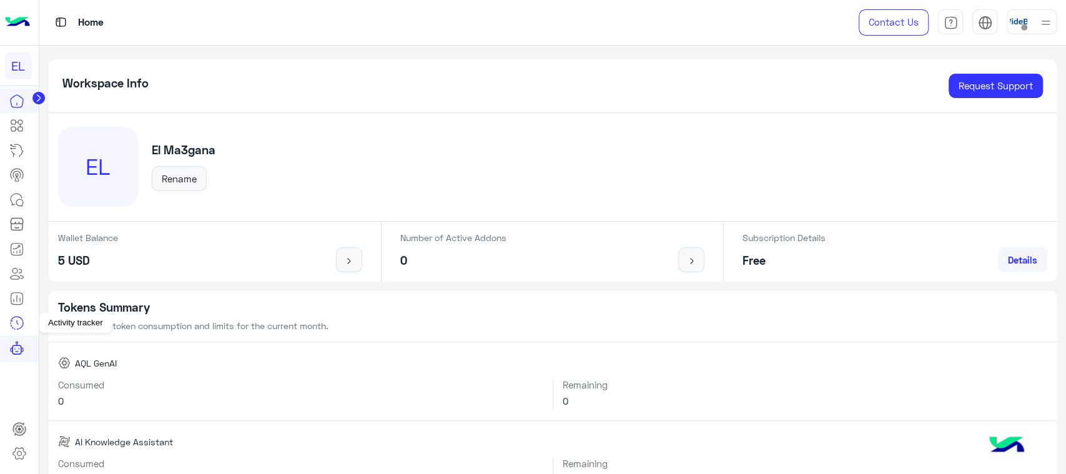
click at [17, 326] on icon at bounding box center [16, 322] width 15 height 15
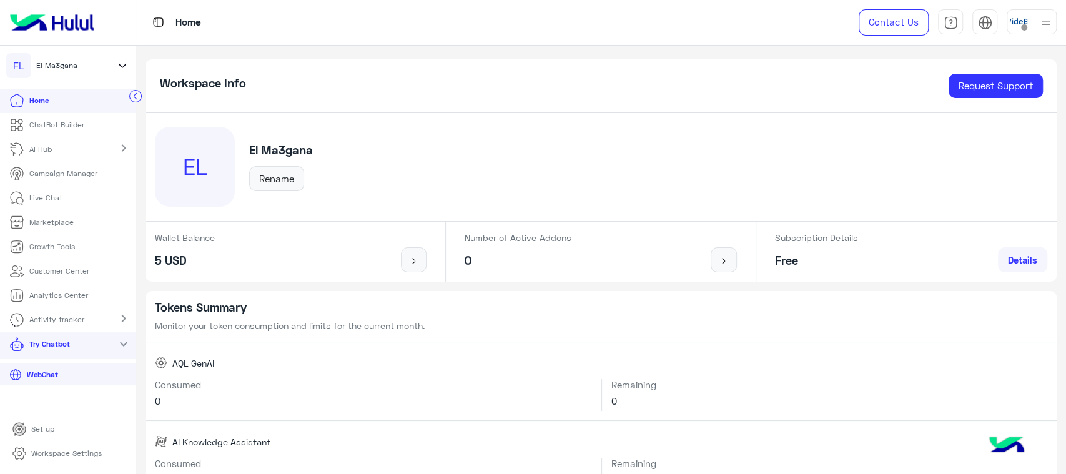
click at [24, 327] on icon at bounding box center [16, 319] width 15 height 15
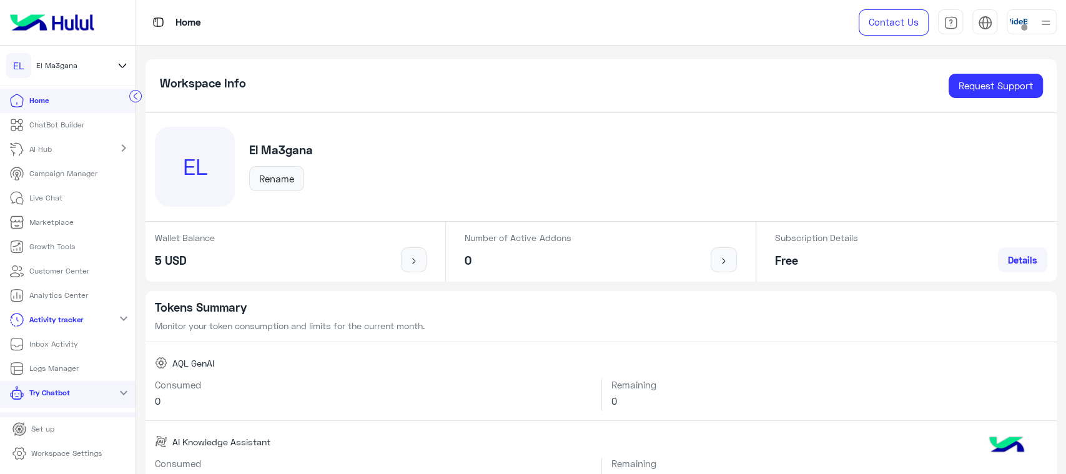
click at [28, 344] on link "Inbox Activity" at bounding box center [43, 344] width 87 height 24
